Goal: Find specific page/section: Find specific page/section

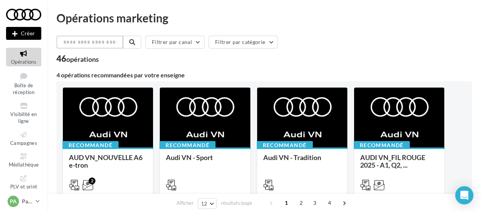
click at [76, 39] on input "text" at bounding box center [89, 42] width 67 height 13
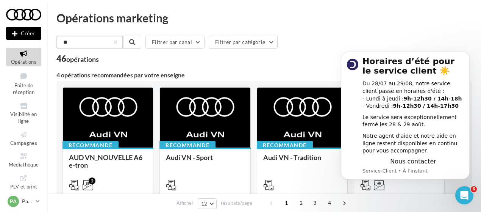
type input "*"
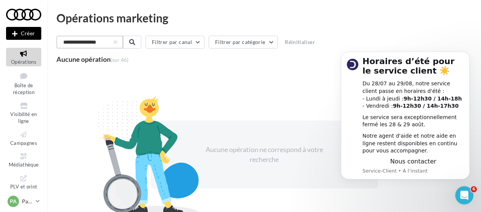
drag, startPoint x: 83, startPoint y: 42, endPoint x: 116, endPoint y: 46, distance: 32.8
click at [116, 46] on input "**********" at bounding box center [89, 42] width 67 height 13
type input "**********"
click at [468, 53] on icon "Dismiss notification" at bounding box center [468, 54] width 4 height 4
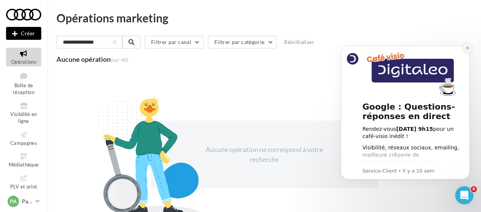
click at [467, 48] on icon "Dismiss notification" at bounding box center [467, 48] width 3 height 3
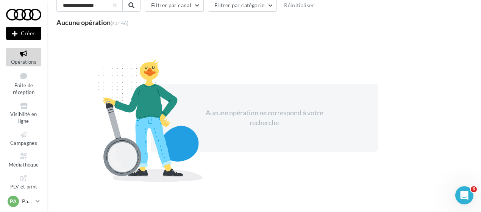
scroll to position [36, 0]
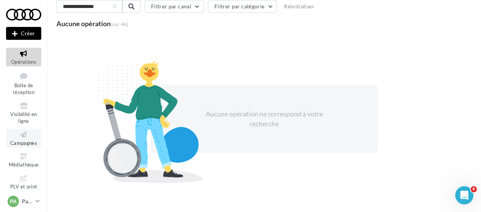
click at [19, 140] on link "Campagnes" at bounding box center [23, 138] width 35 height 19
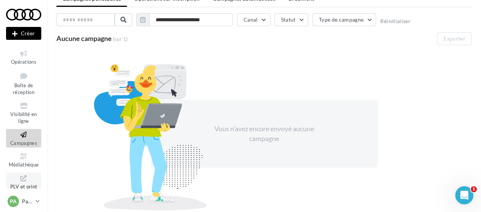
scroll to position [35, 0]
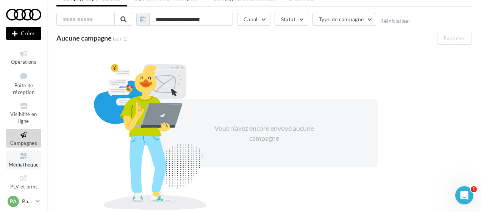
click at [19, 161] on link "Médiathèque" at bounding box center [23, 159] width 35 height 19
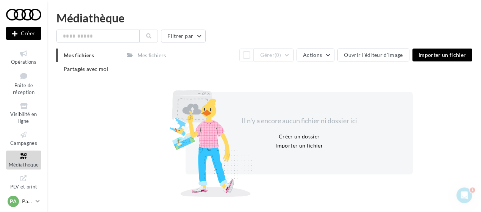
click at [145, 52] on div "Mes fichiers" at bounding box center [152, 56] width 28 height 8
click at [152, 56] on div "Mes fichiers" at bounding box center [152, 56] width 28 height 8
click at [99, 67] on span "Partagés avec moi" at bounding box center [86, 69] width 45 height 6
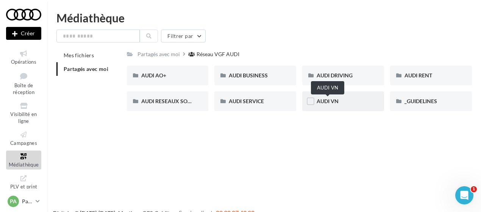
click at [336, 102] on span "AUDI VN" at bounding box center [328, 101] width 22 height 6
